Goal: Task Accomplishment & Management: Manage account settings

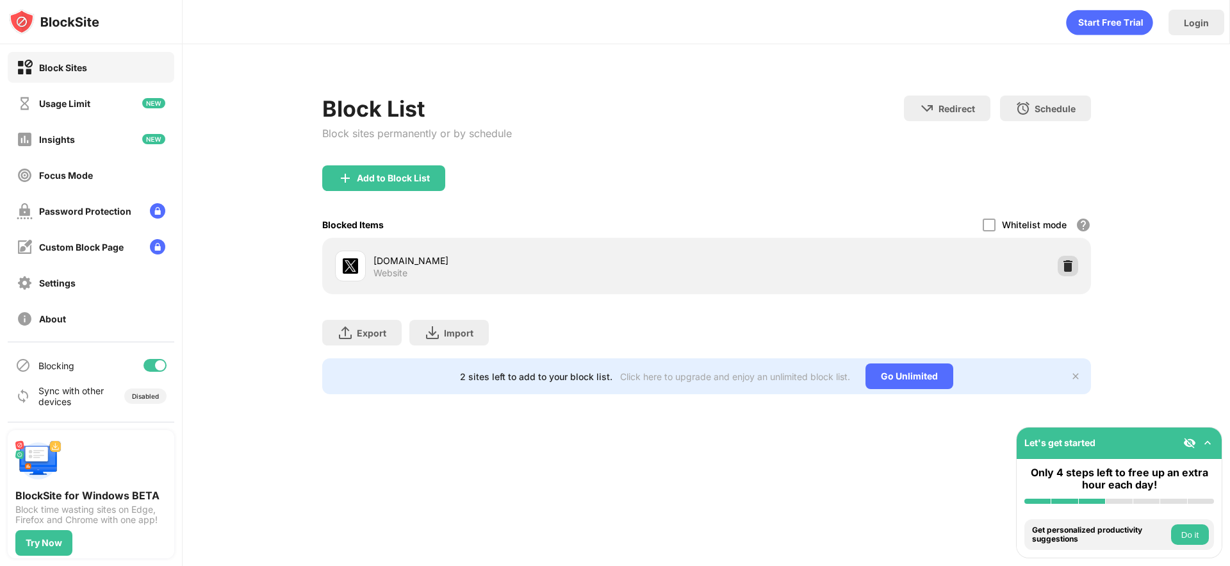
click at [1067, 259] on img at bounding box center [1068, 265] width 13 height 13
